Goal: Information Seeking & Learning: Learn about a topic

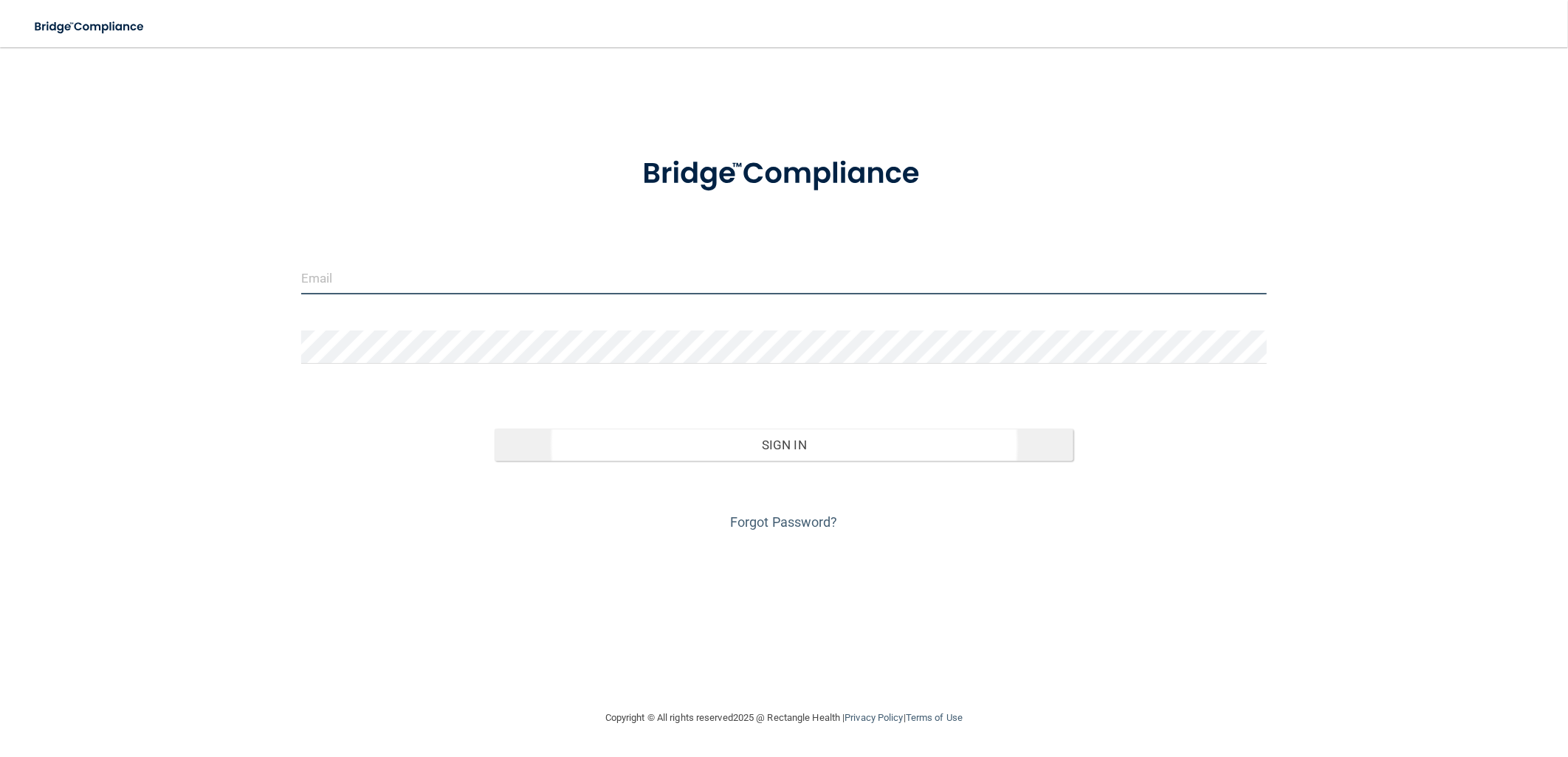
type input "[EMAIL_ADDRESS][DOMAIN_NAME]"
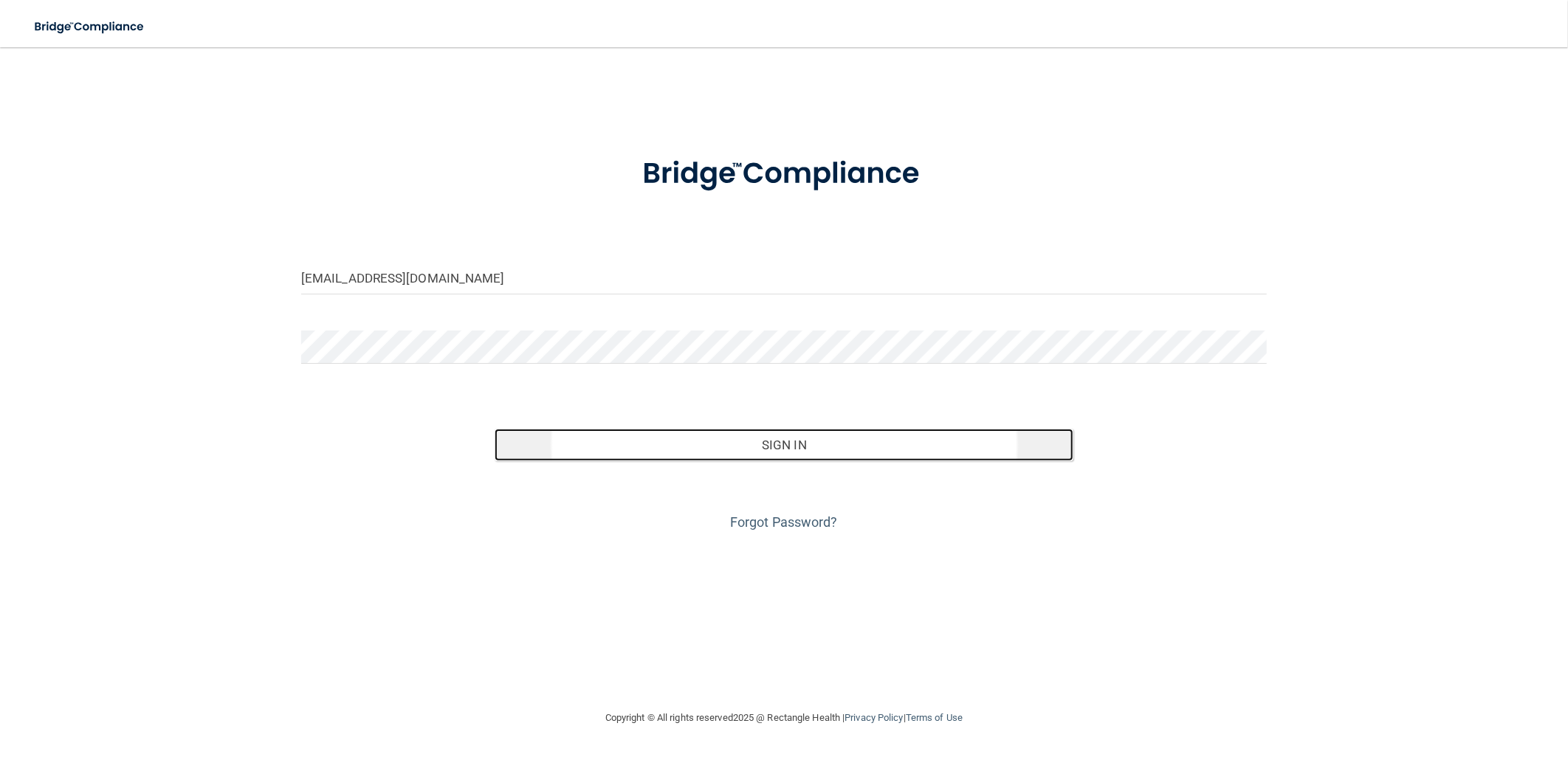
click at [809, 455] on button "Sign In" at bounding box center [784, 445] width 580 height 33
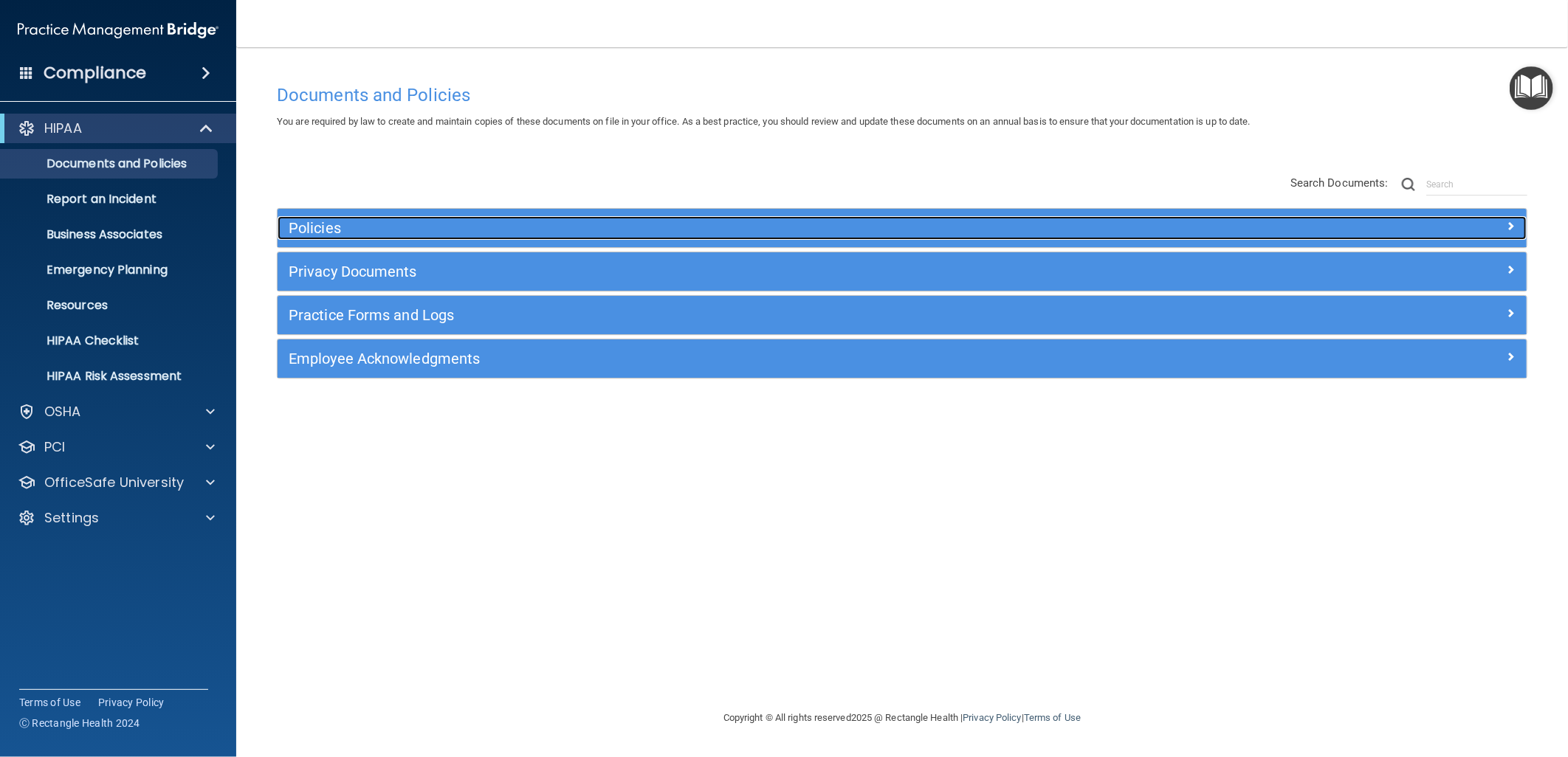
click at [389, 230] on h5 "Policies" at bounding box center [746, 229] width 914 height 16
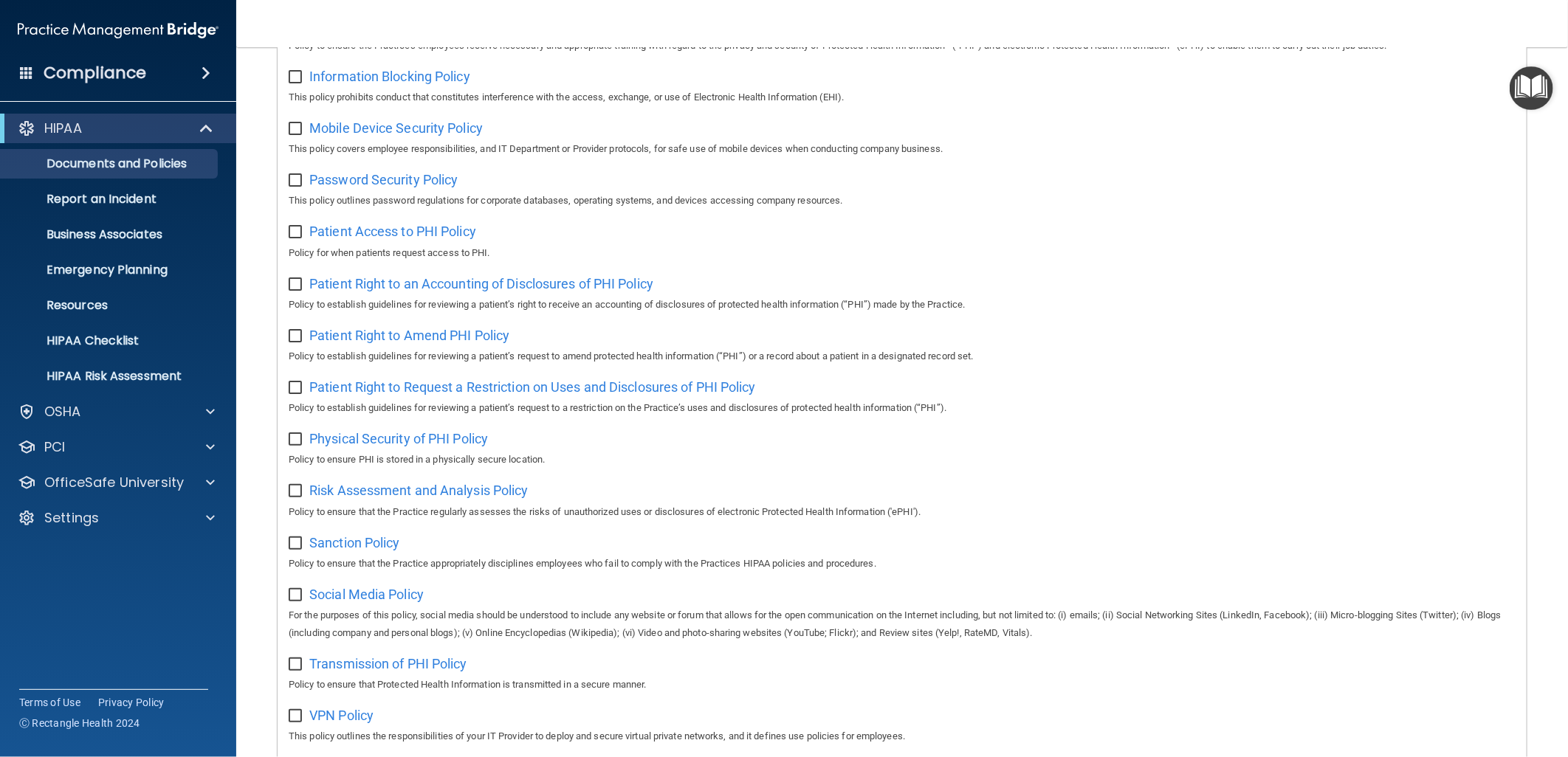
scroll to position [820, 0]
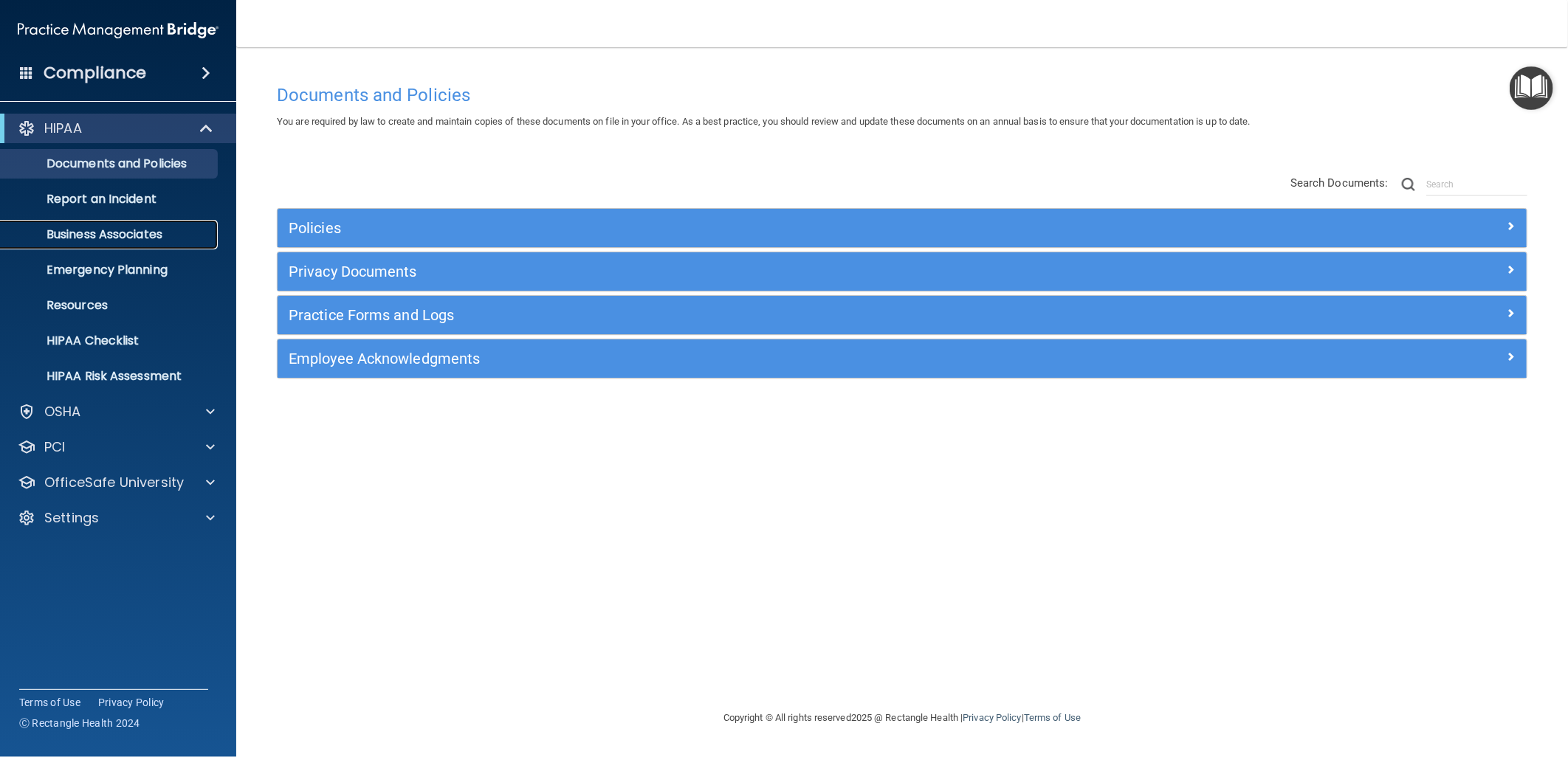
click at [168, 231] on p "Business Associates" at bounding box center [110, 235] width 201 height 15
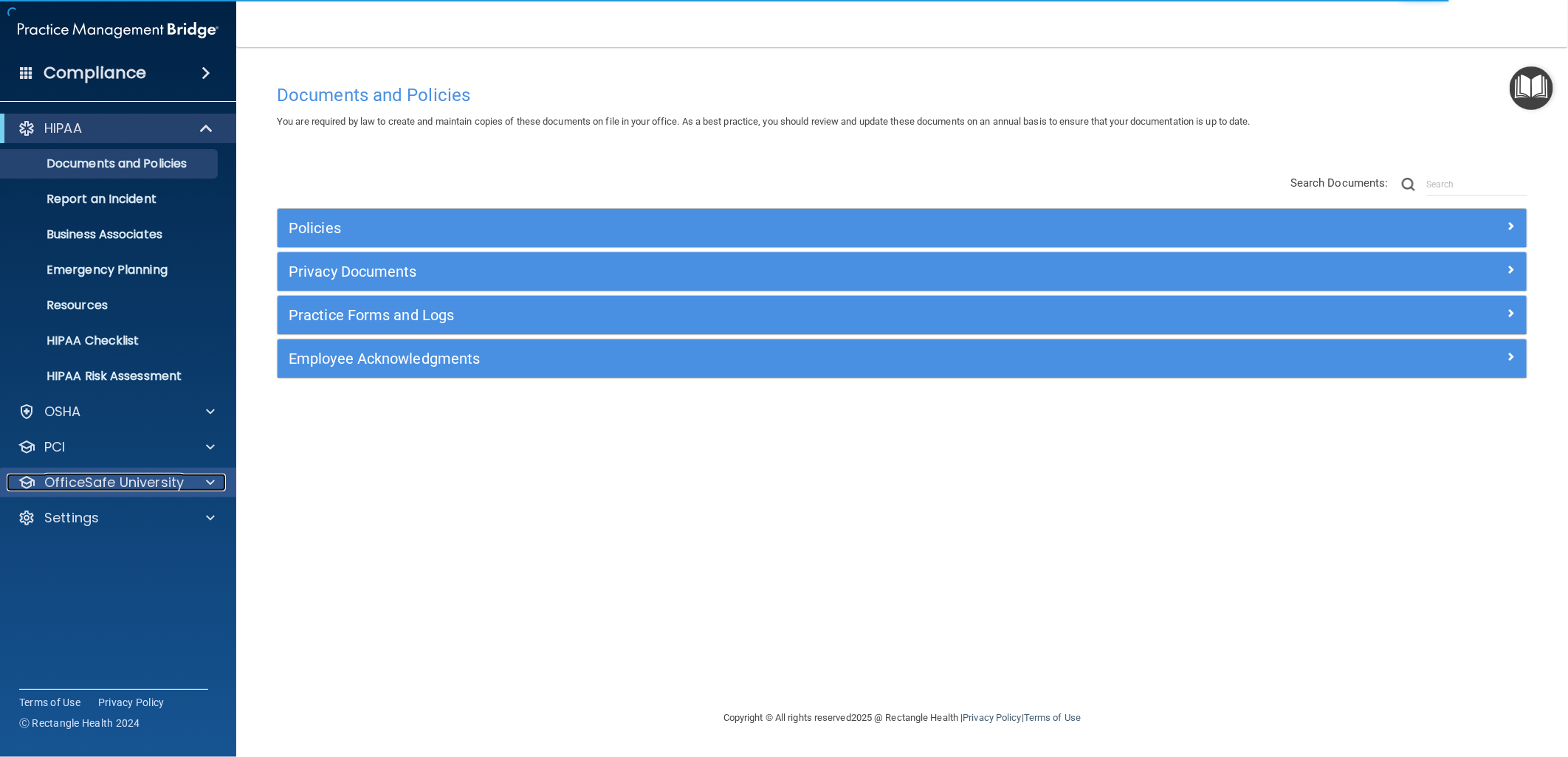
click at [117, 488] on p "OfficeSafe University" at bounding box center [113, 482] width 140 height 17
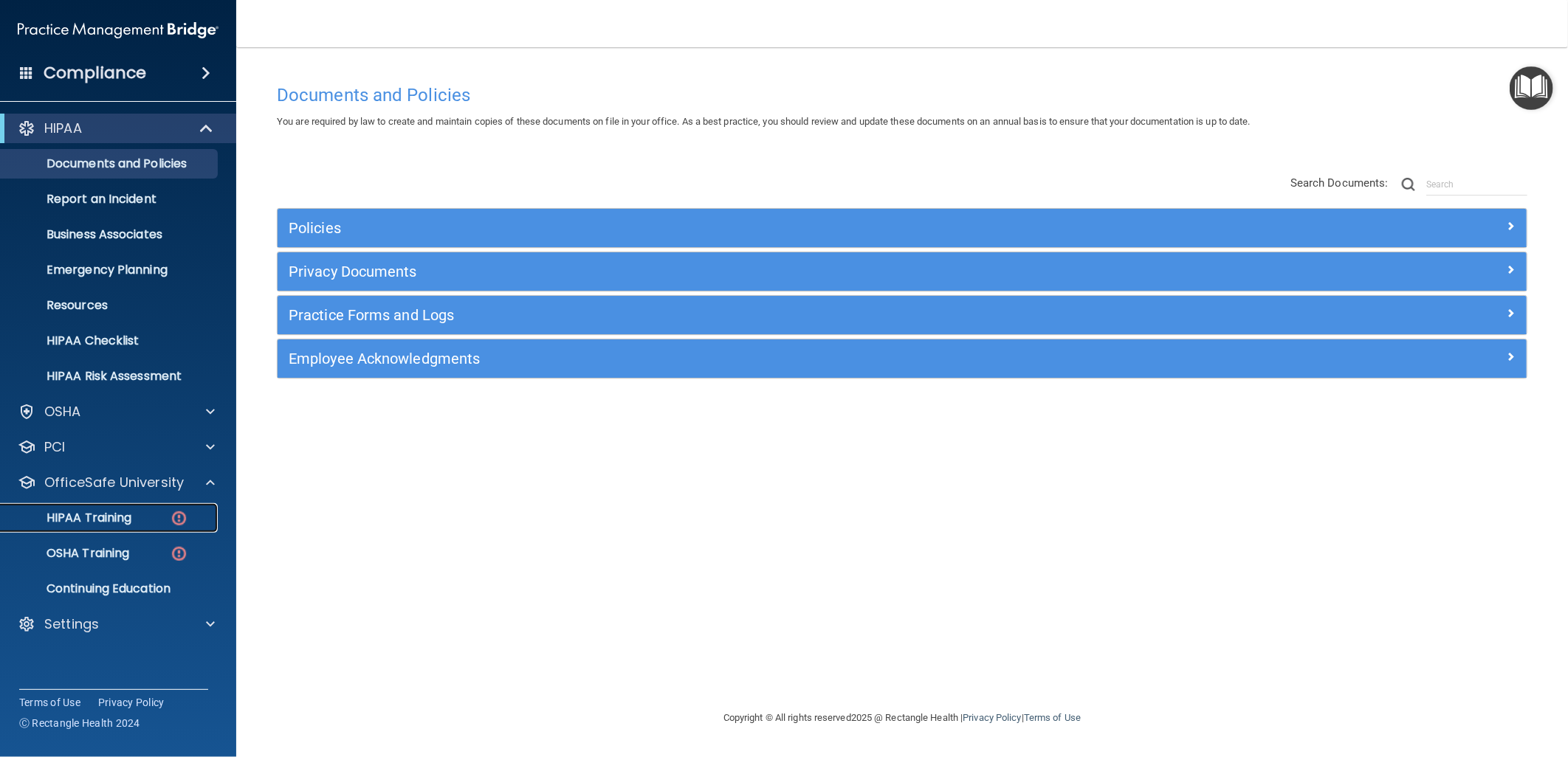
click at [104, 520] on p "HIPAA Training" at bounding box center [69, 518] width 122 height 15
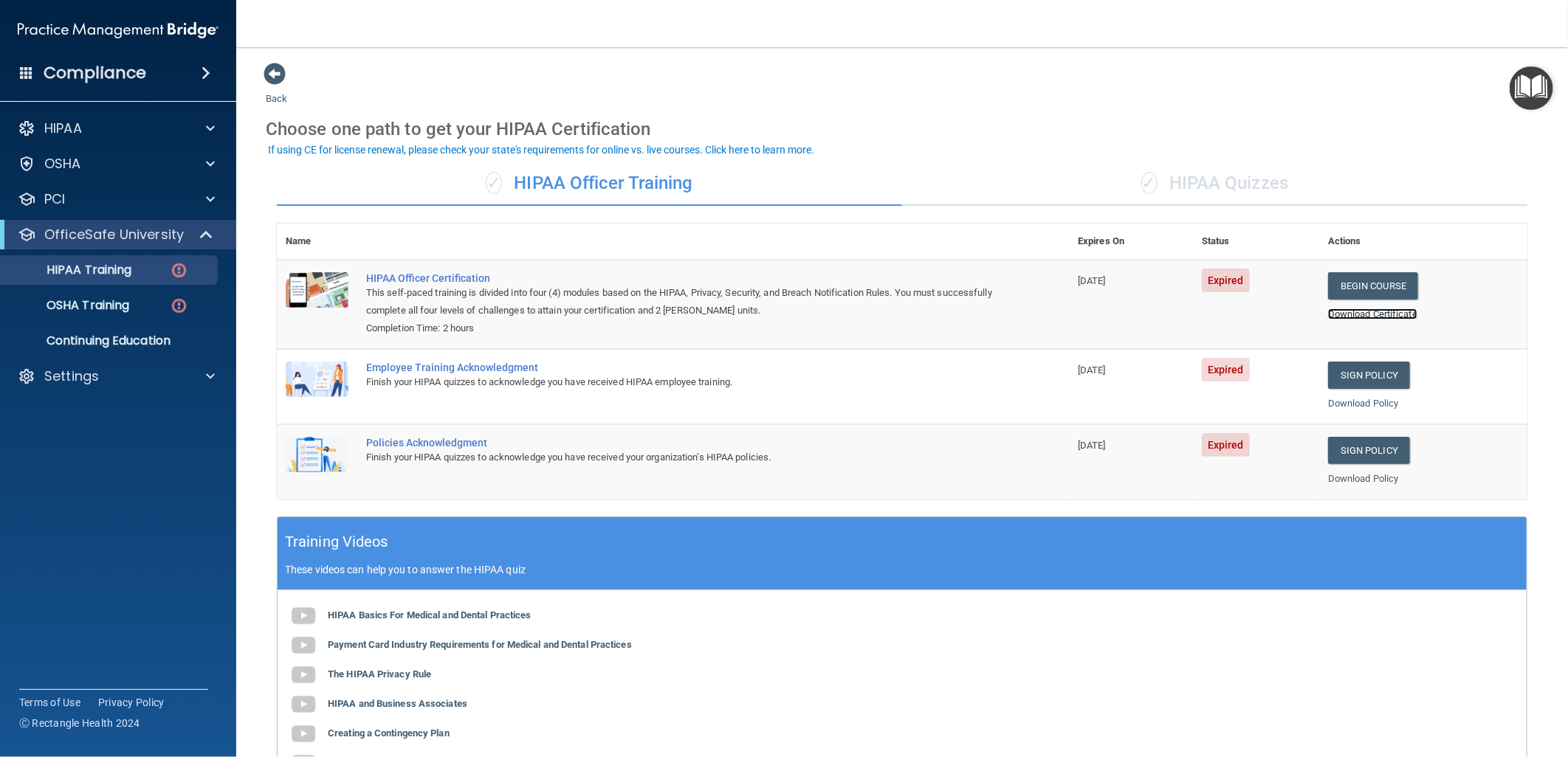
click at [1348, 311] on link "Download Certificate" at bounding box center [1372, 314] width 90 height 11
click at [173, 121] on div "HIPAA" at bounding box center [98, 128] width 183 height 17
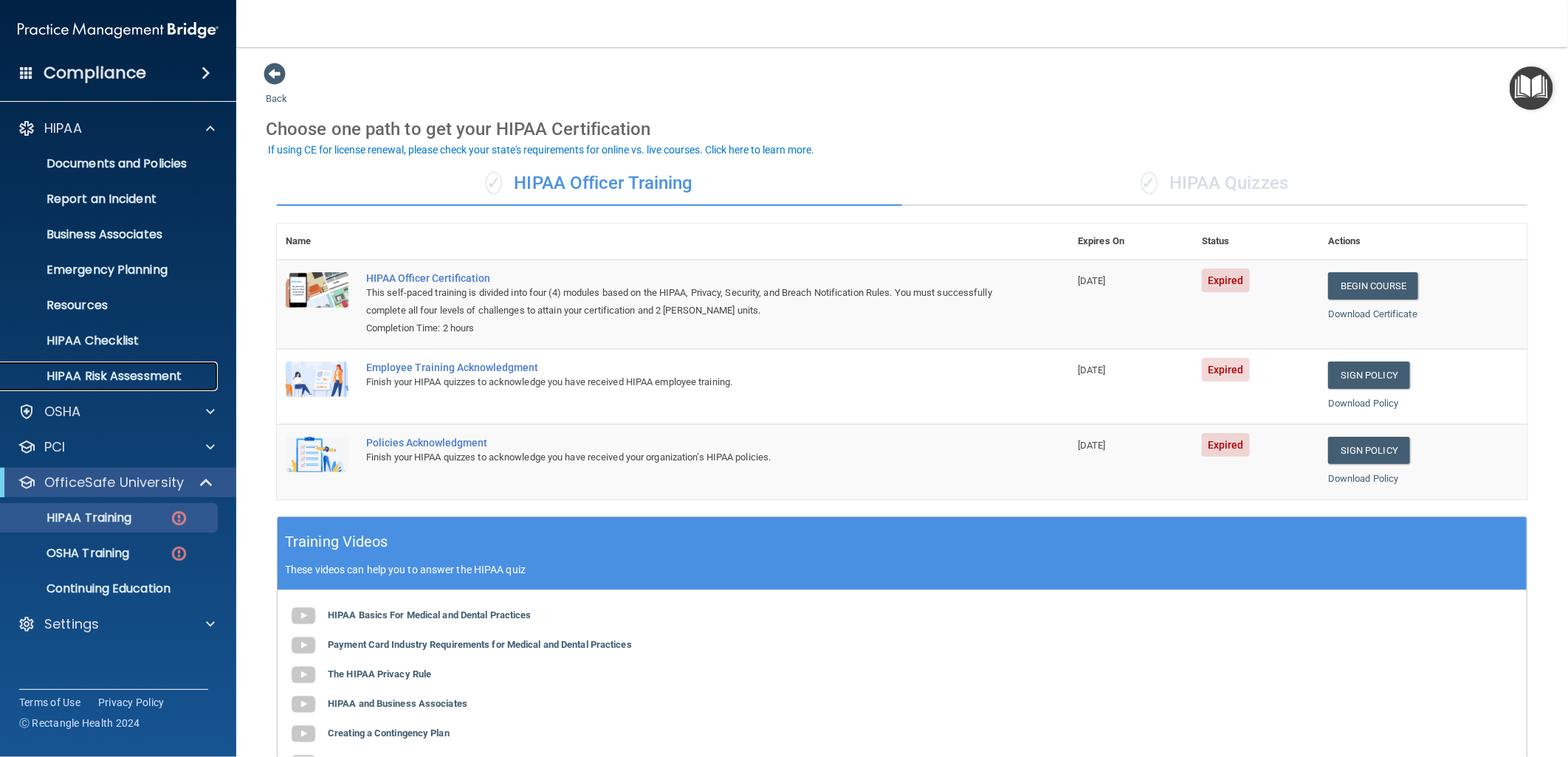
click at [140, 371] on p "HIPAA Risk Assessment" at bounding box center [110, 377] width 201 height 15
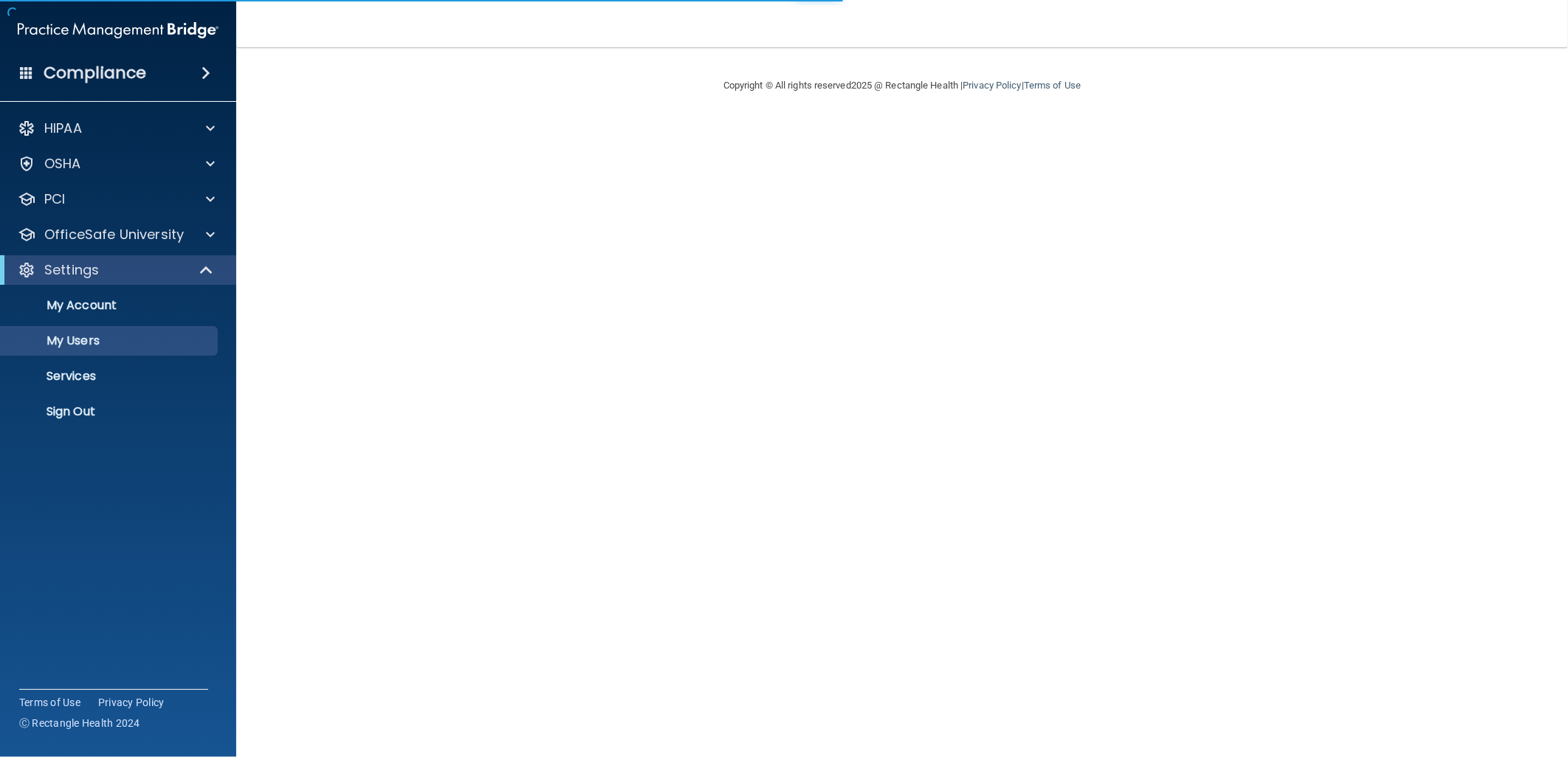
select select "20"
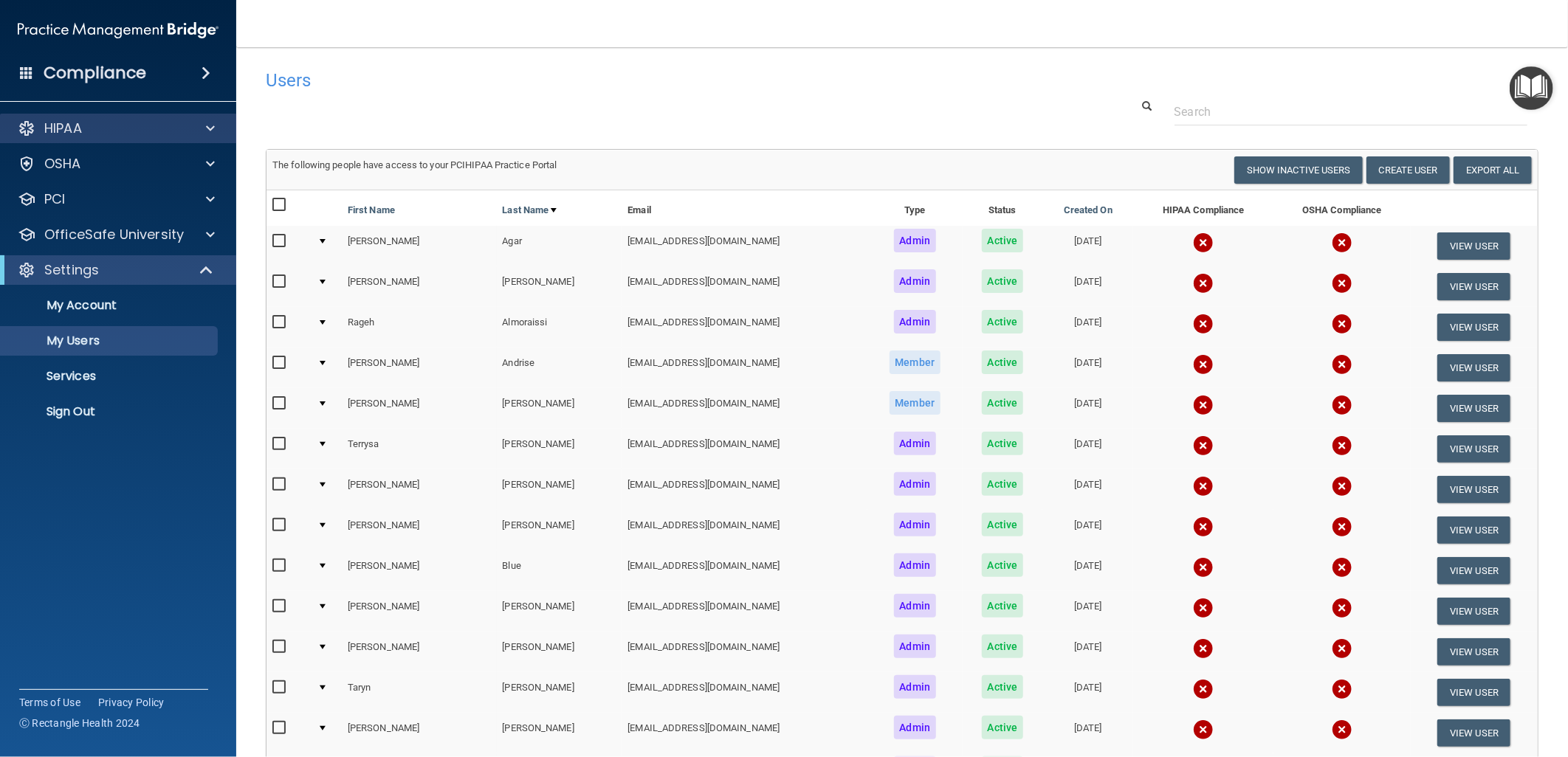
click at [138, 118] on div "HIPAA" at bounding box center [118, 128] width 237 height 29
click at [209, 128] on span at bounding box center [210, 128] width 9 height 17
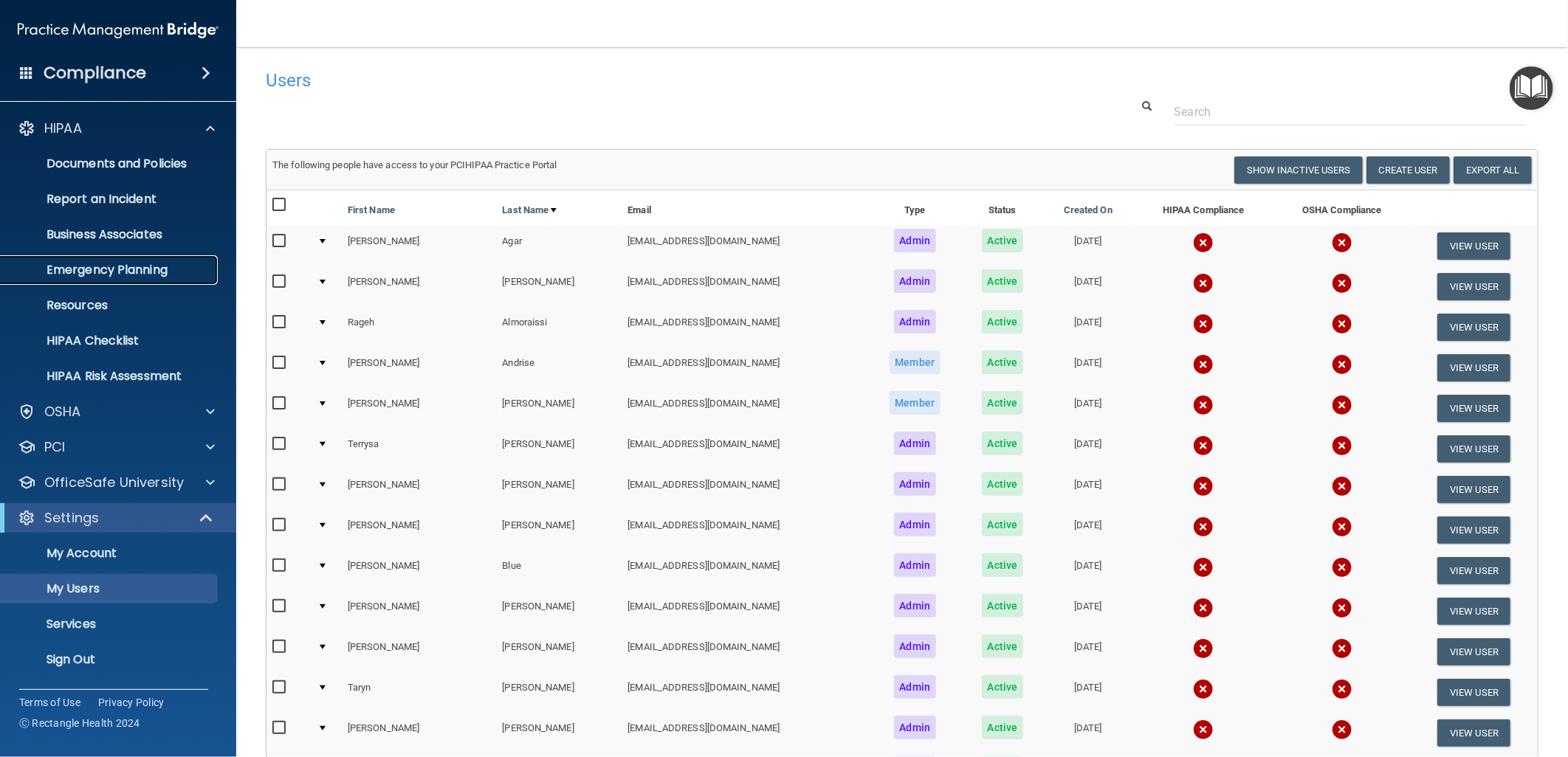
click at [140, 266] on p "Emergency Planning" at bounding box center [110, 270] width 201 height 15
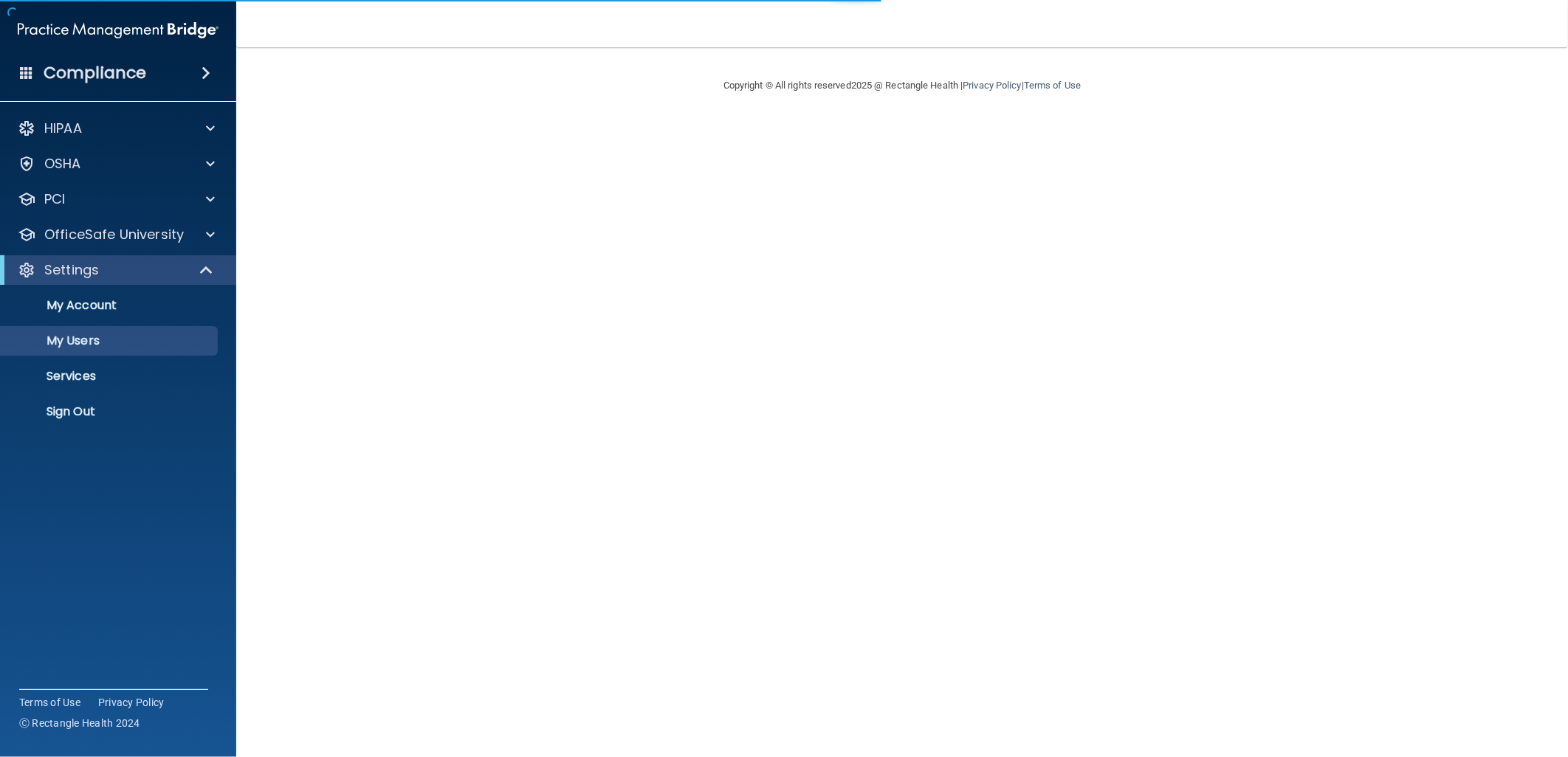
select select "20"
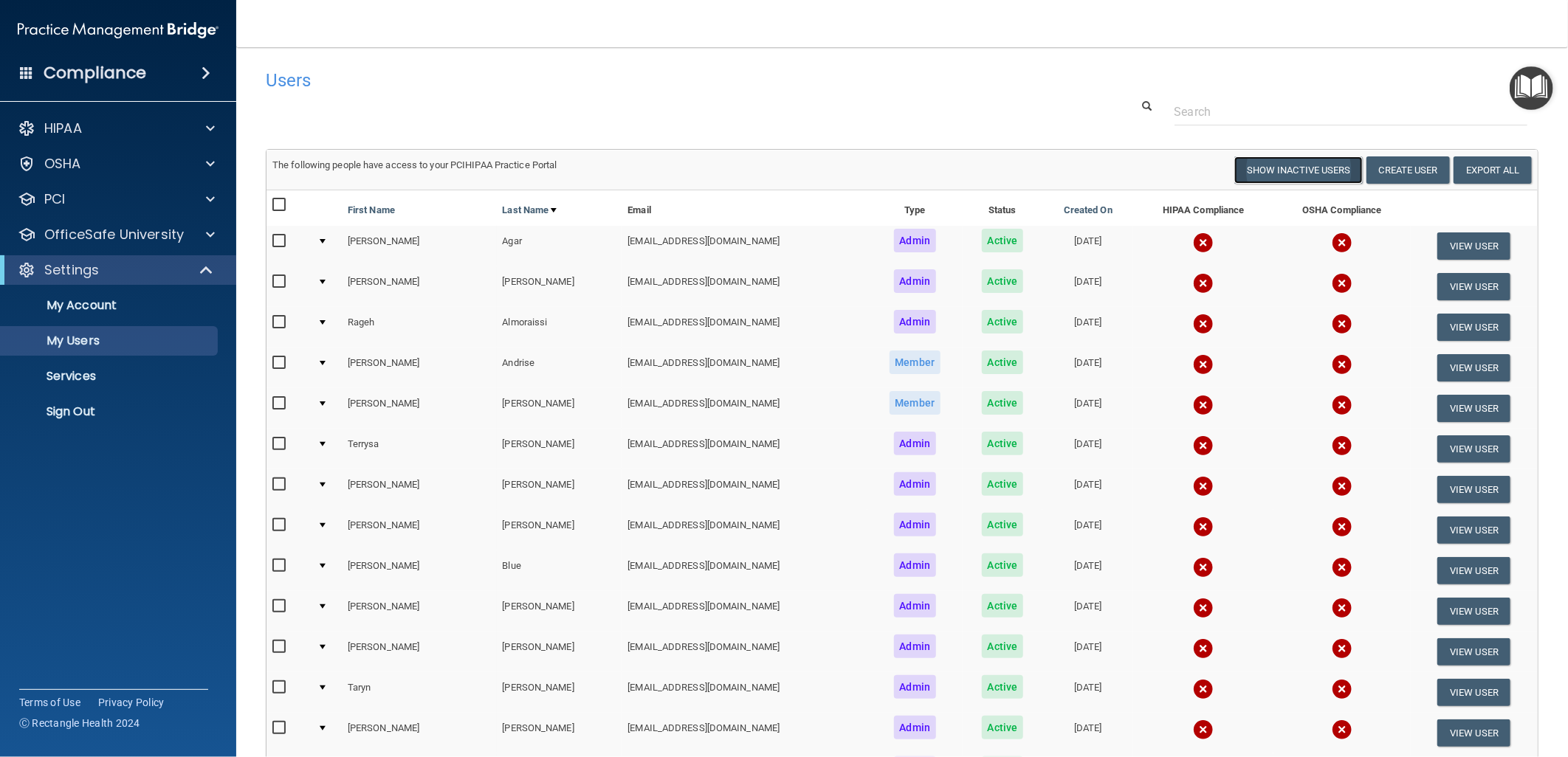
click at [1275, 173] on button "Show Inactive Users" at bounding box center [1298, 170] width 128 height 27
select select "20"
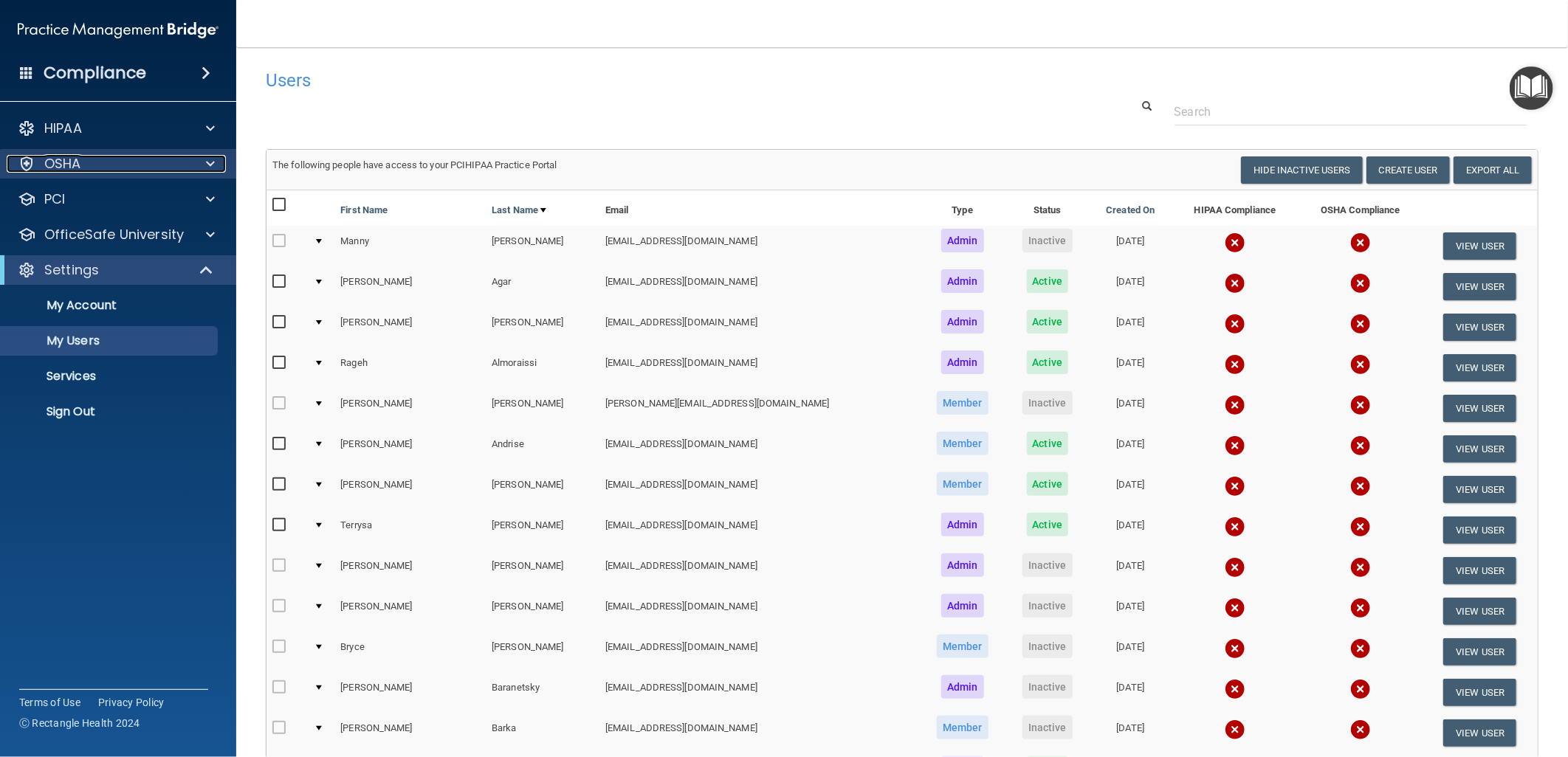
click at [129, 165] on div "OSHA" at bounding box center [98, 164] width 183 height 17
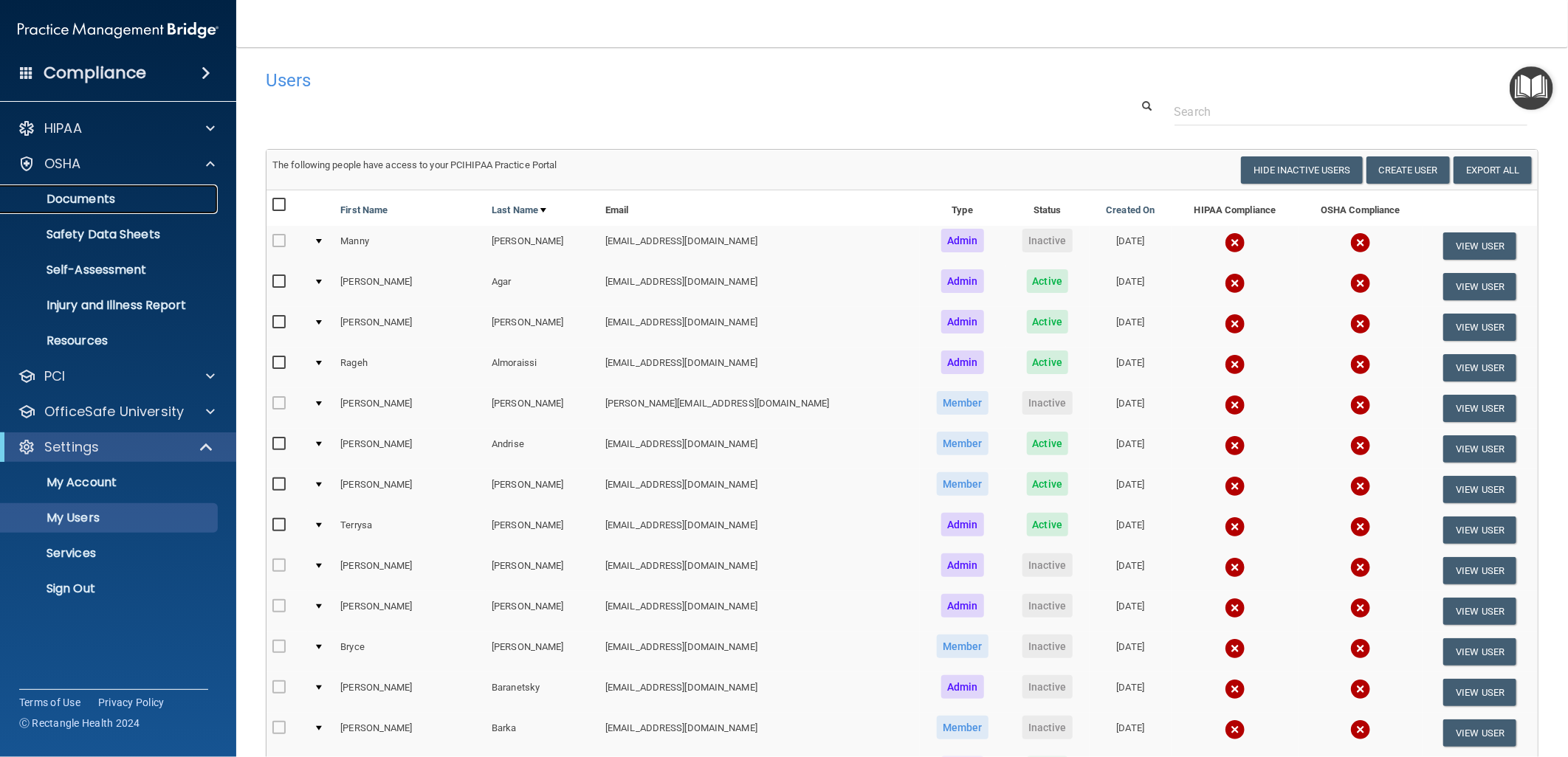
click at [130, 201] on p "Documents" at bounding box center [110, 199] width 201 height 15
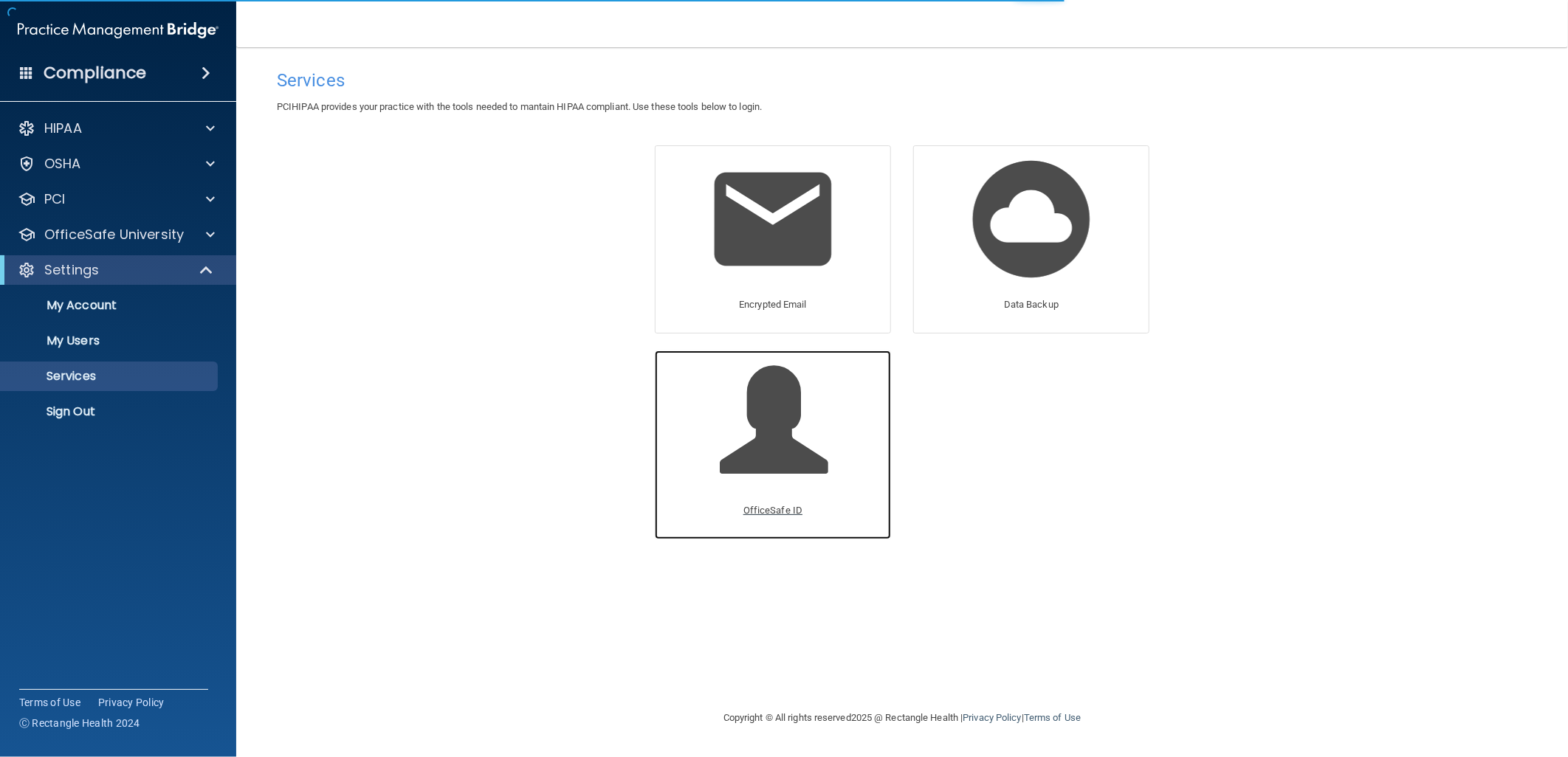
click at [748, 491] on span at bounding box center [790, 431] width 140 height 129
